Goal: Task Accomplishment & Management: Complete application form

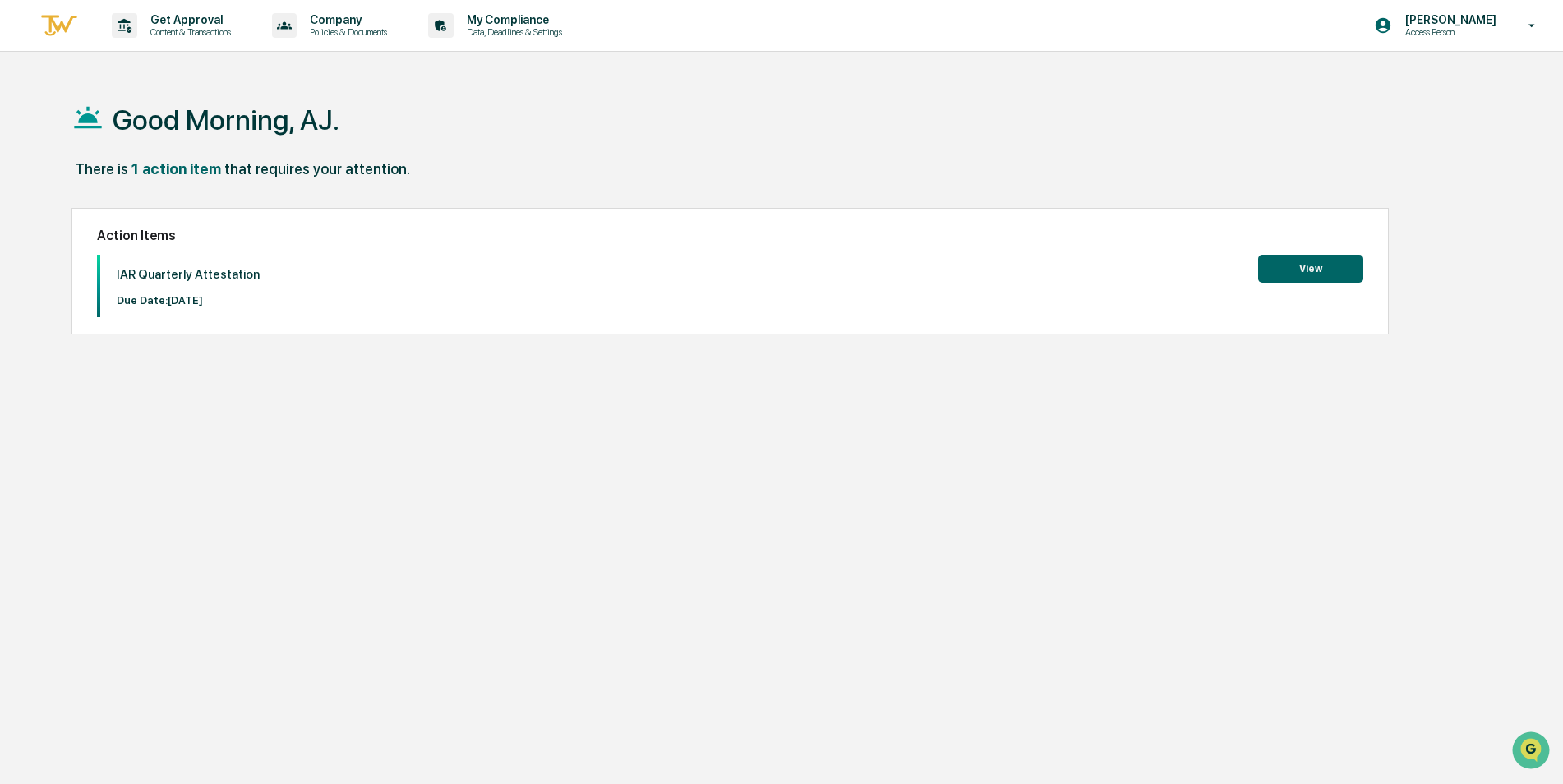
click at [1294, 260] on button "View" at bounding box center [1311, 269] width 105 height 28
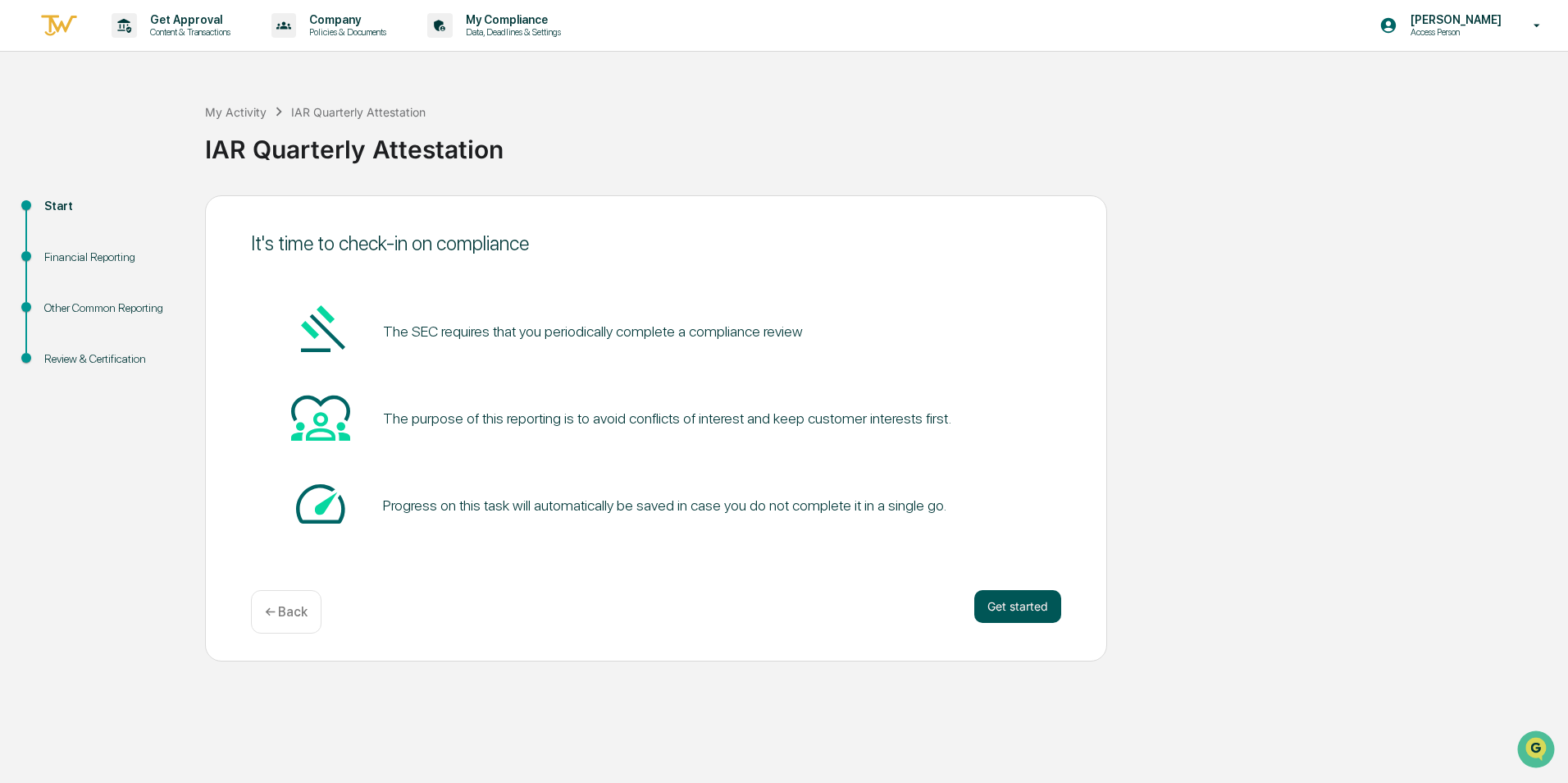
click at [1000, 606] on button "Get started" at bounding box center [1018, 606] width 87 height 33
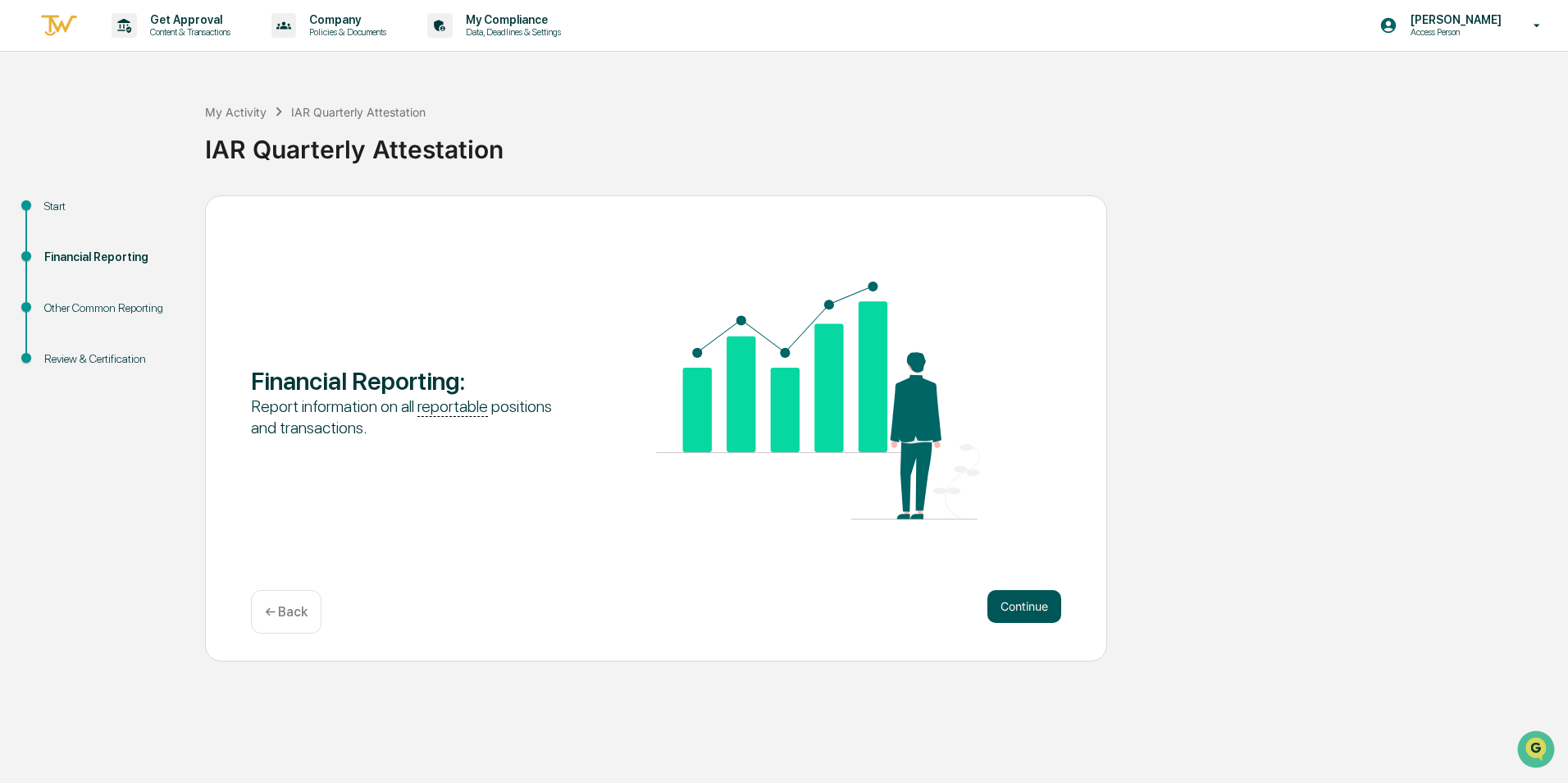
click at [1013, 605] on button "Continue" at bounding box center [1025, 606] width 74 height 33
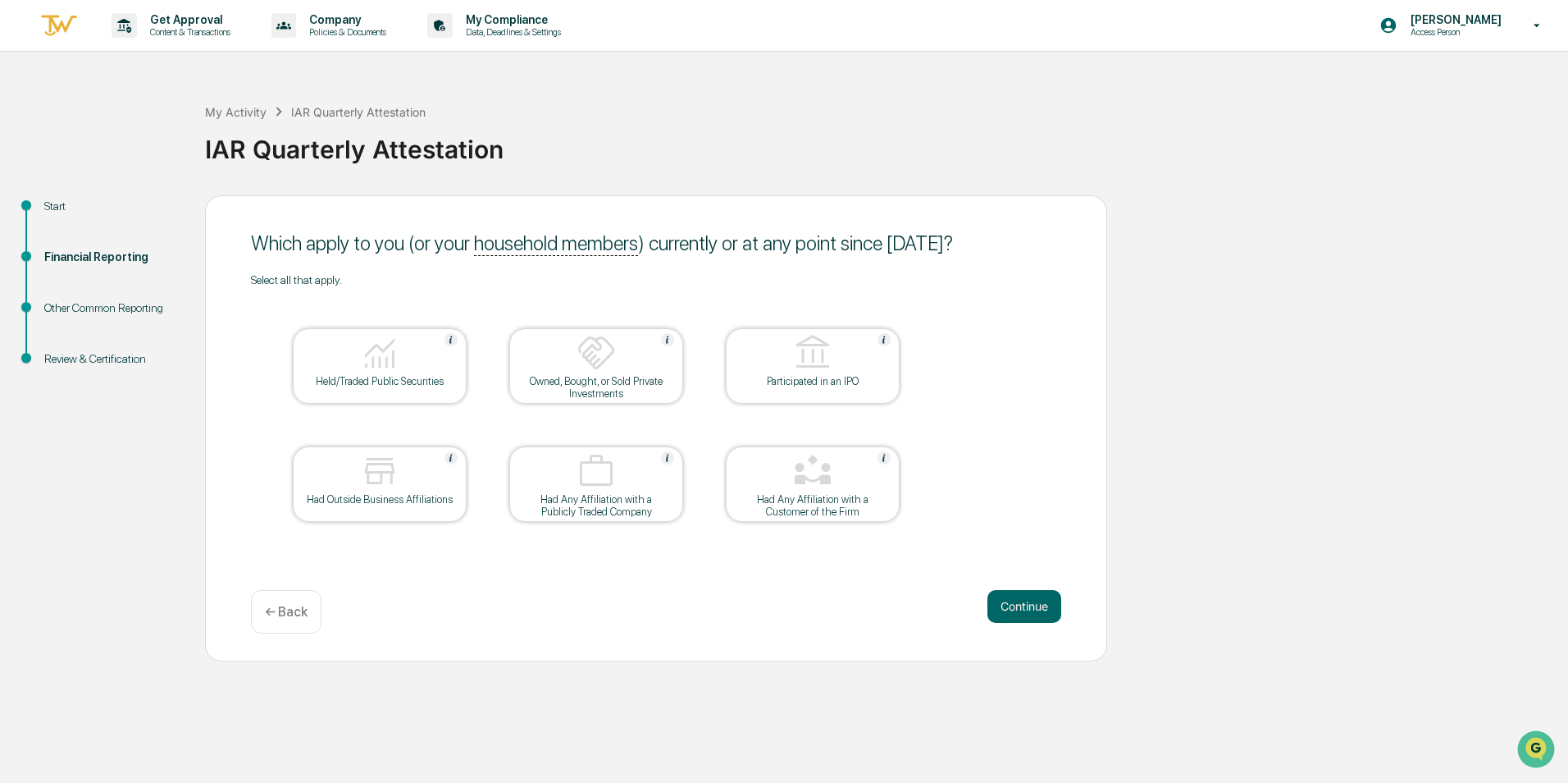
click at [1013, 605] on button "Continue" at bounding box center [1025, 606] width 74 height 33
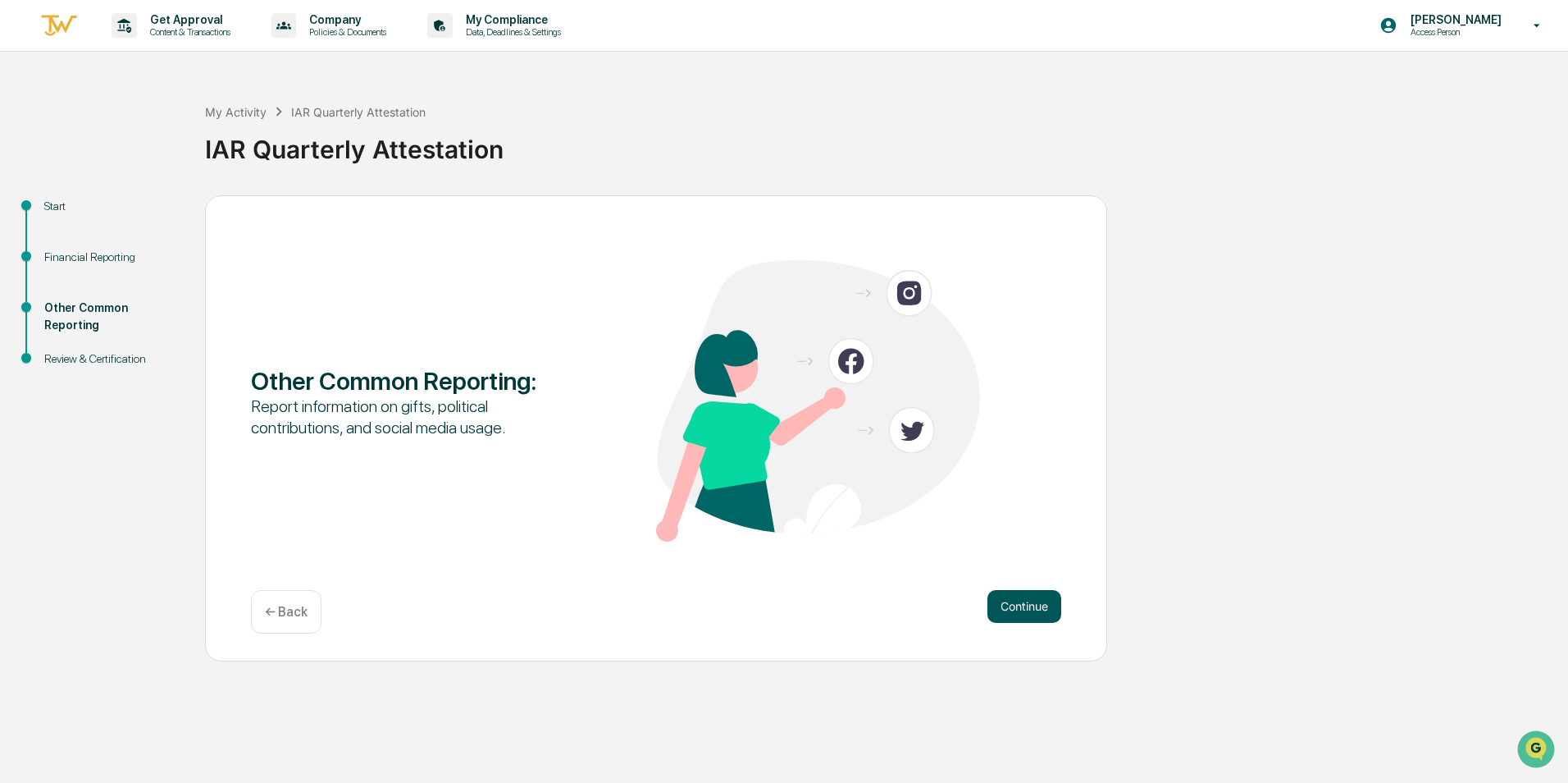
click at [1014, 605] on button "Continue" at bounding box center [1025, 606] width 74 height 33
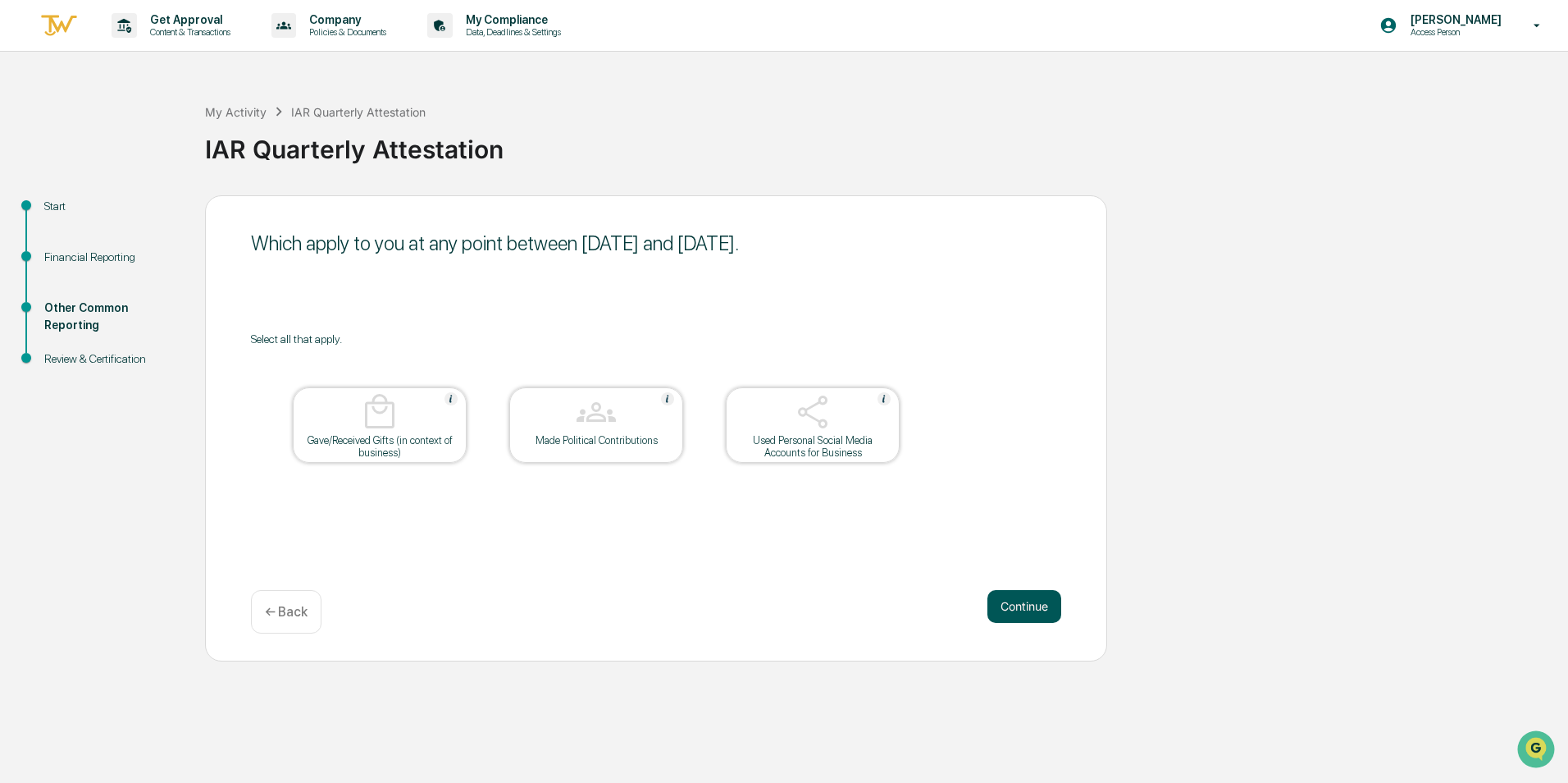
click at [1021, 605] on button "Continue" at bounding box center [1025, 606] width 74 height 33
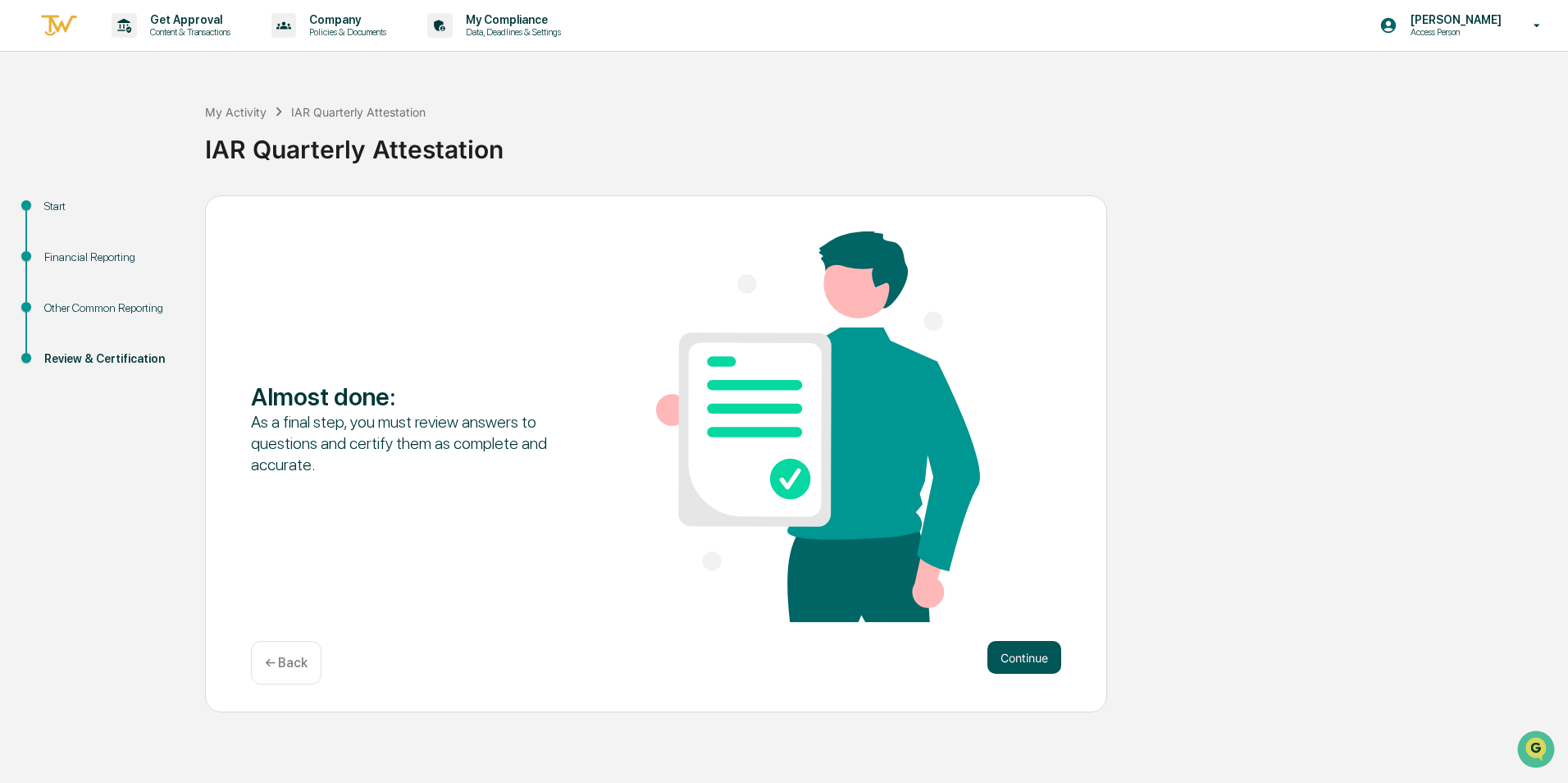
click at [1018, 649] on button "Continue" at bounding box center [1025, 657] width 74 height 33
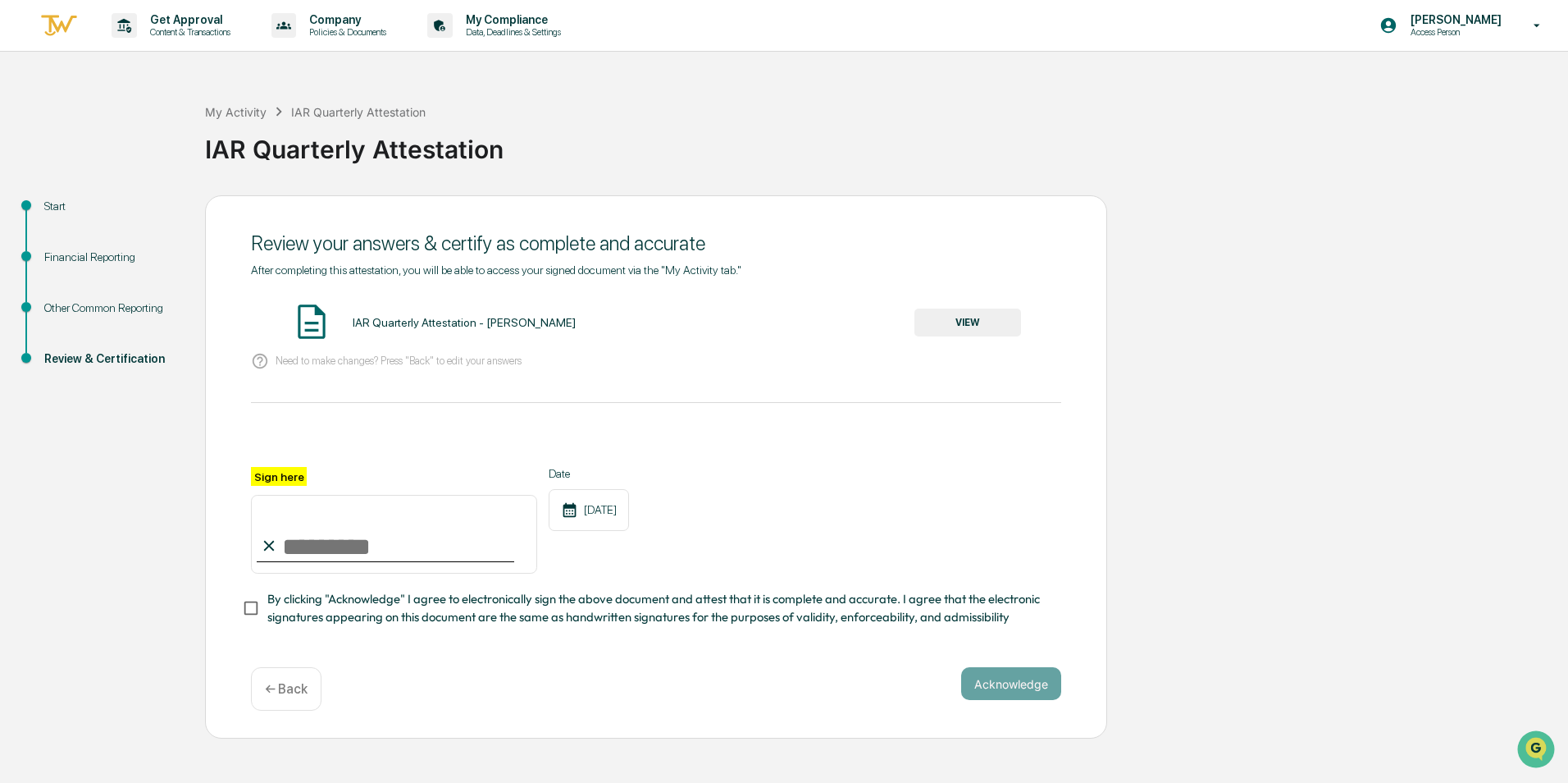
click at [278, 544] on icon at bounding box center [269, 545] width 18 height 18
click at [293, 546] on input "Sign here" at bounding box center [394, 535] width 286 height 79
type input "**********"
click at [975, 686] on button "Acknowledge" at bounding box center [1011, 683] width 100 height 33
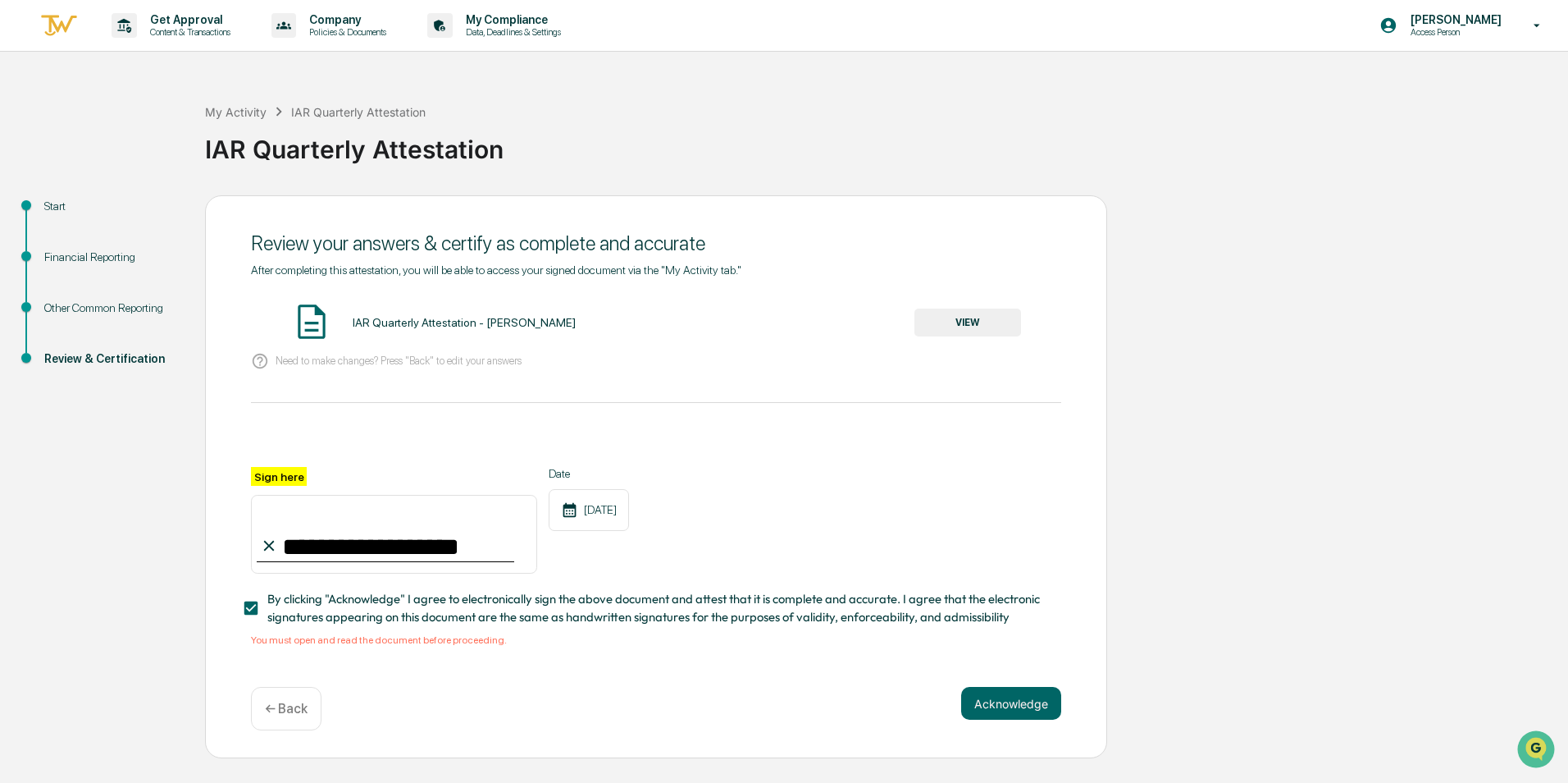
click at [593, 509] on div "[DATE]" at bounding box center [589, 509] width 81 height 42
click at [949, 315] on button "VIEW" at bounding box center [967, 322] width 107 height 28
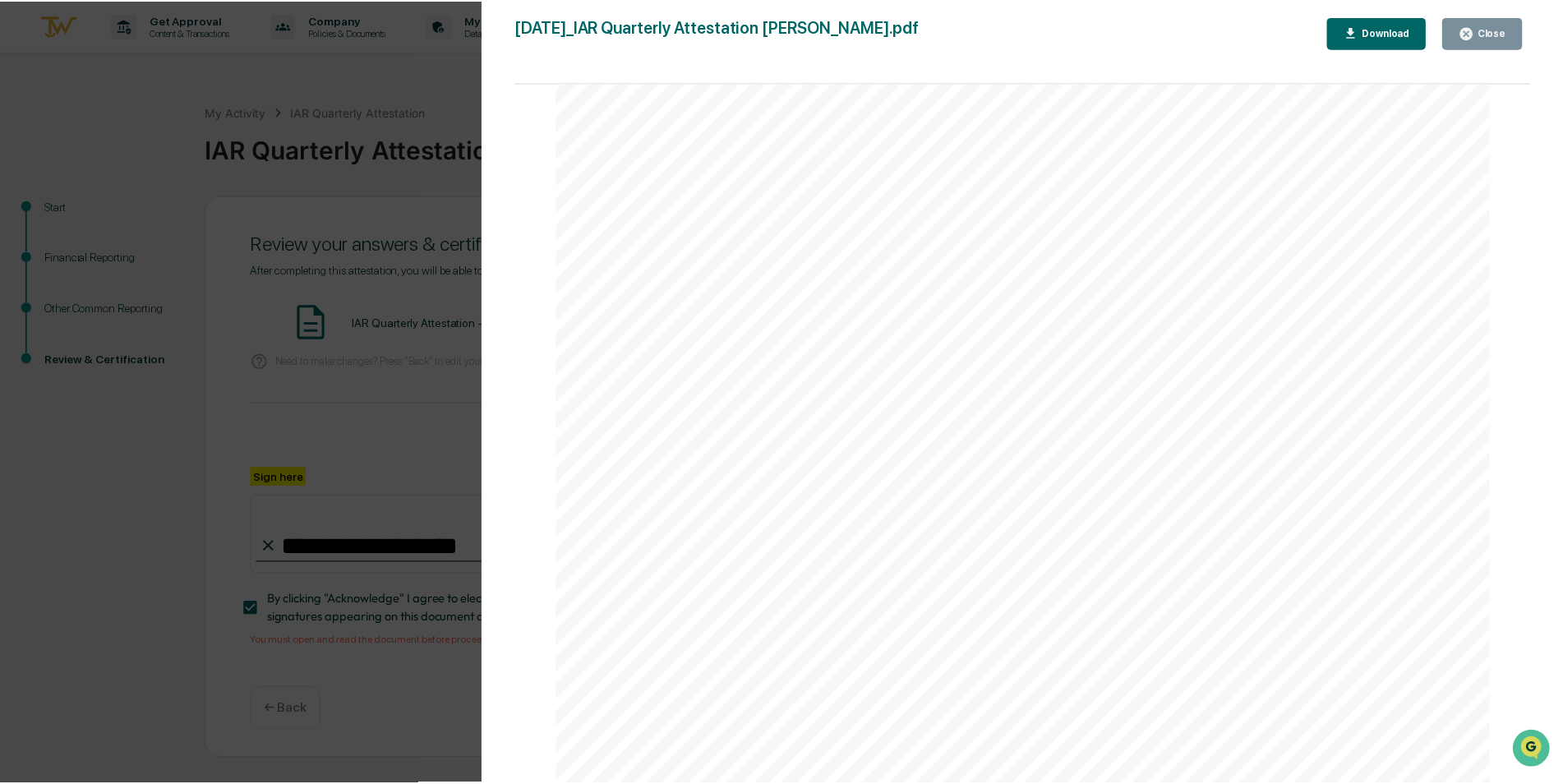
scroll to position [3429, 0]
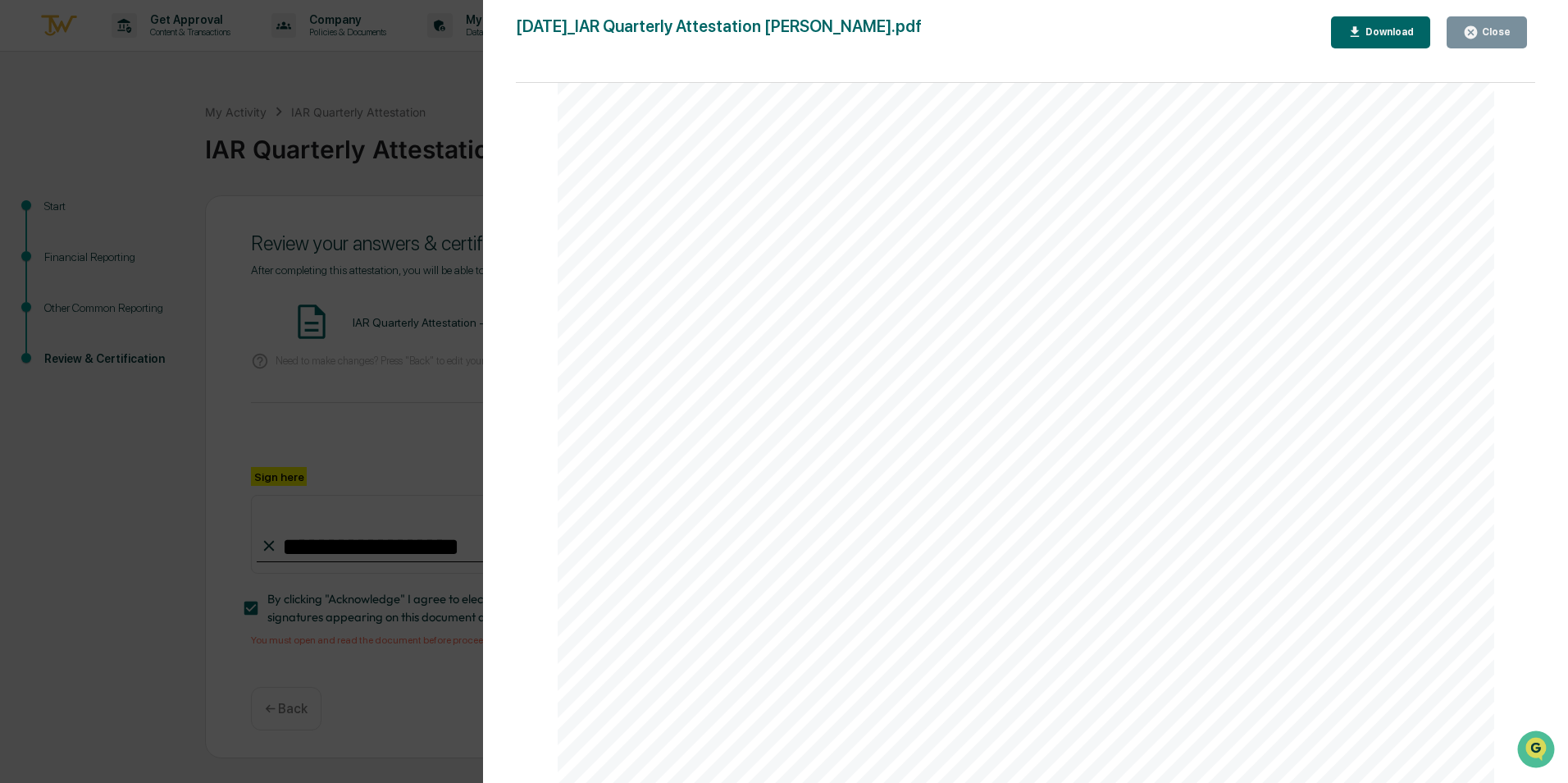
click at [1477, 32] on icon "button" at bounding box center [1471, 32] width 13 height 13
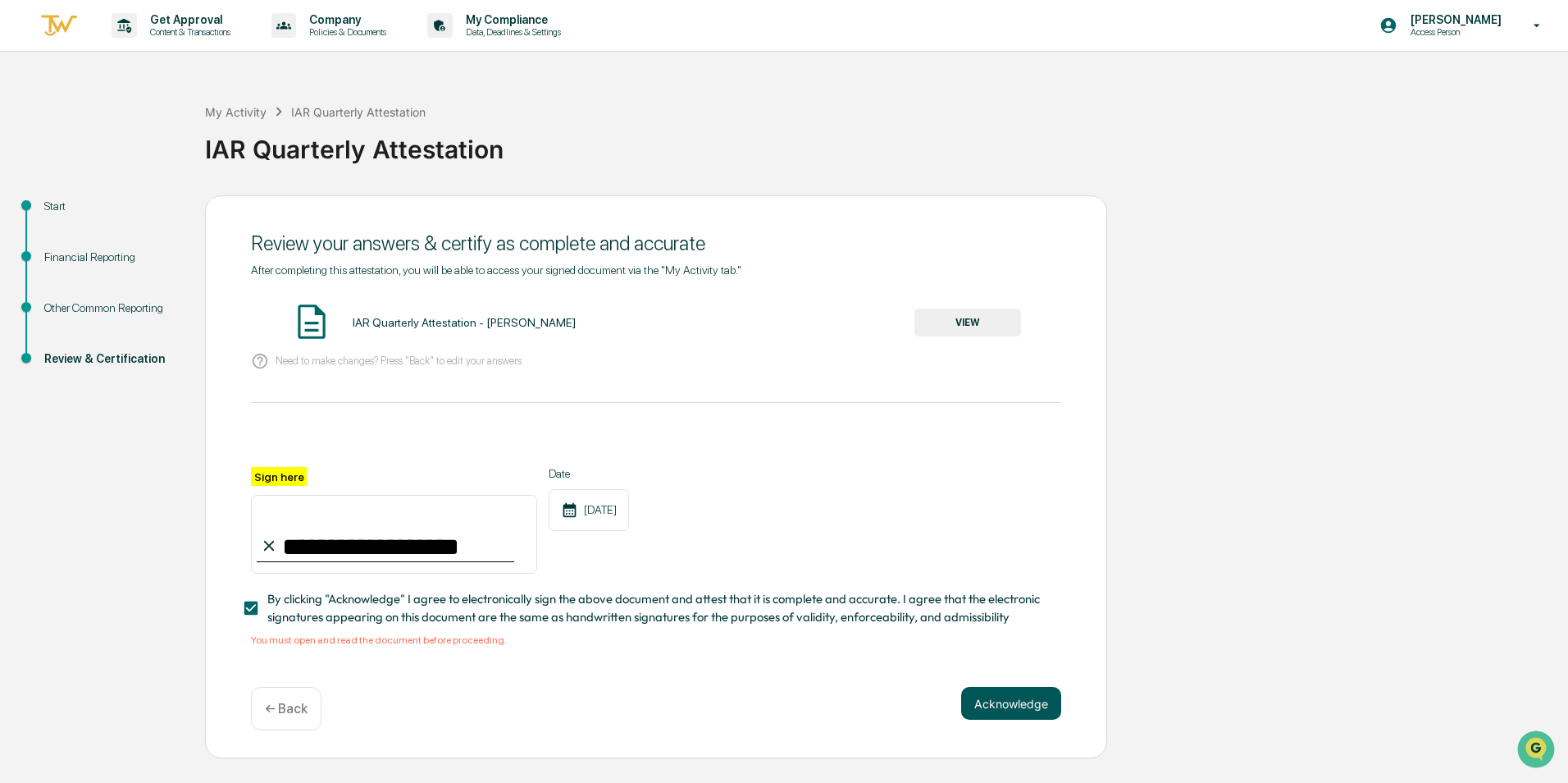
click at [995, 708] on button "Acknowledge" at bounding box center [1011, 703] width 100 height 33
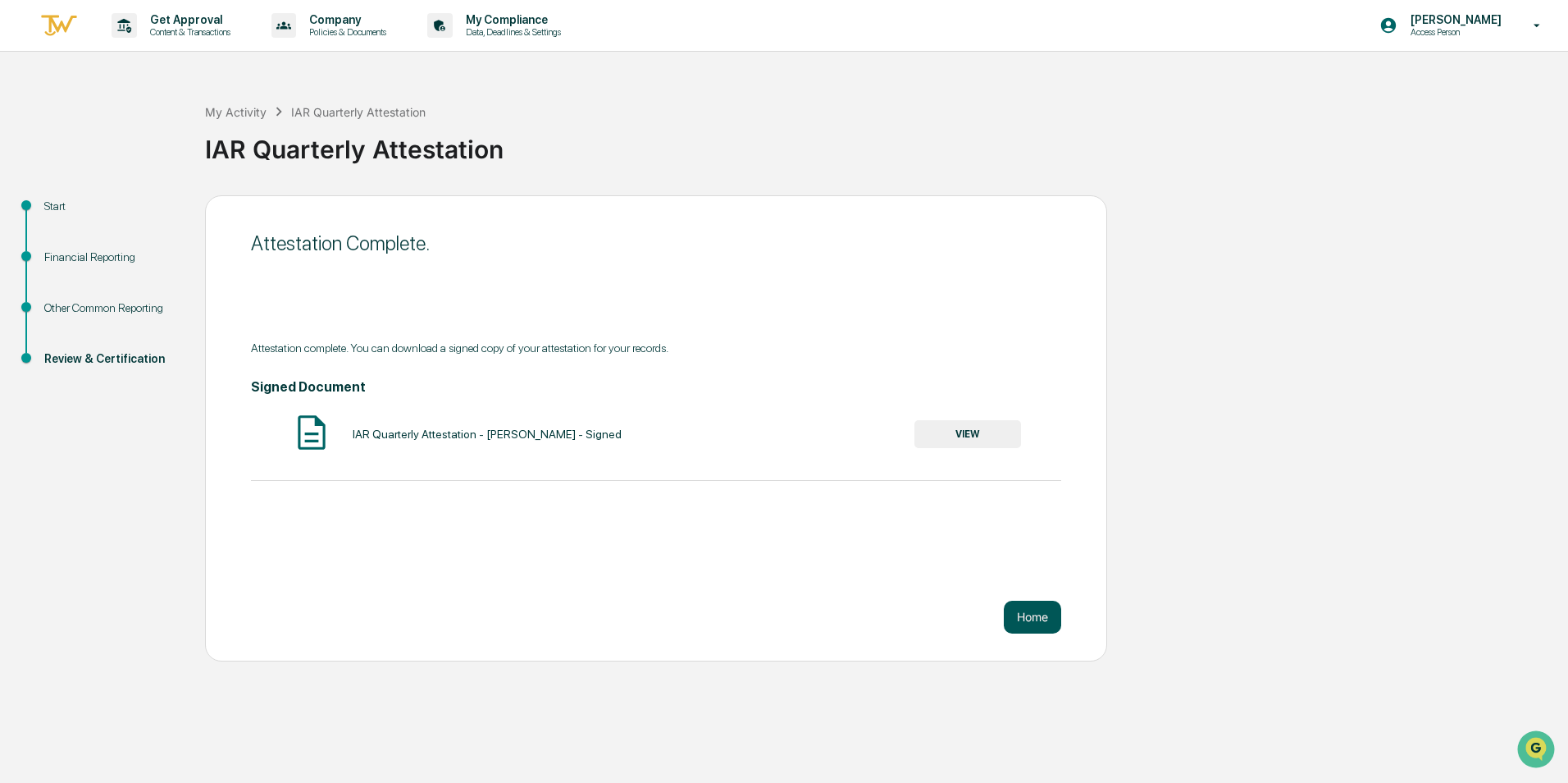
click at [1022, 617] on button "Home" at bounding box center [1033, 617] width 57 height 33
